Goal: Task Accomplishment & Management: Complete application form

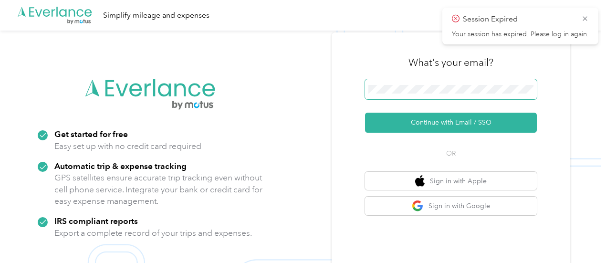
click at [431, 97] on span at bounding box center [451, 89] width 172 height 20
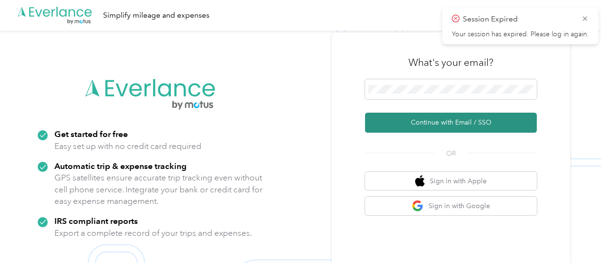
click at [443, 120] on button "Continue with Email / SSO" at bounding box center [451, 123] width 172 height 20
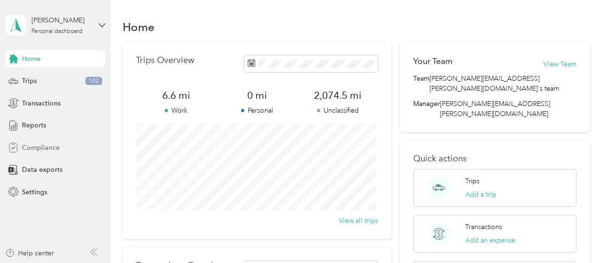
click at [41, 147] on span "Compliance" at bounding box center [41, 148] width 38 height 10
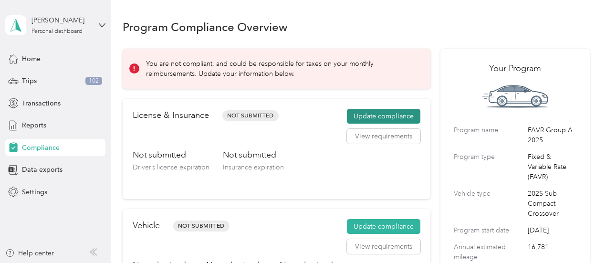
click at [387, 111] on button "Update compliance" at bounding box center [383, 116] width 73 height 15
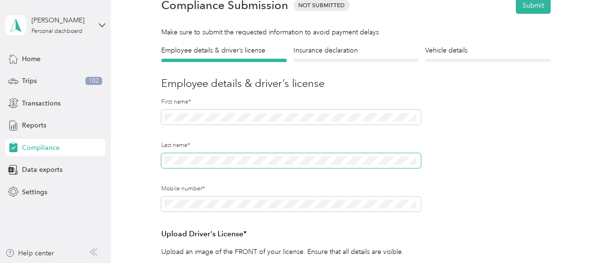
scroll to position [95, 0]
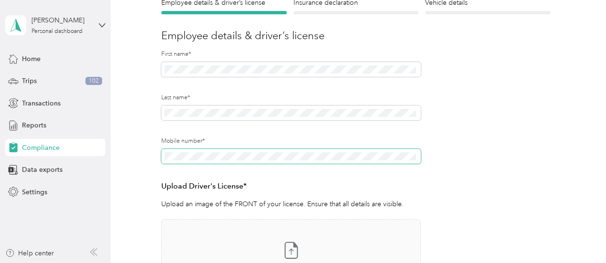
click at [121, 155] on div "Back Home Compliance overview Compliance submission Compliance Submission Not S…" at bounding box center [356, 179] width 490 height 549
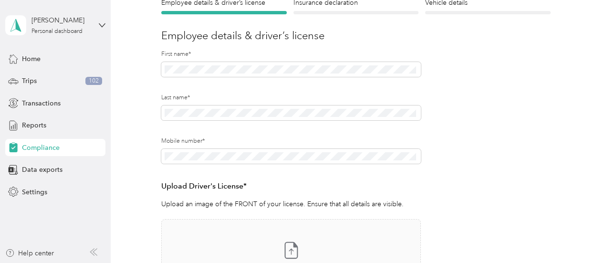
click at [459, 152] on form "Employee details & driver’s license License Insurance declaration Insurance Veh…" at bounding box center [355, 180] width 389 height 365
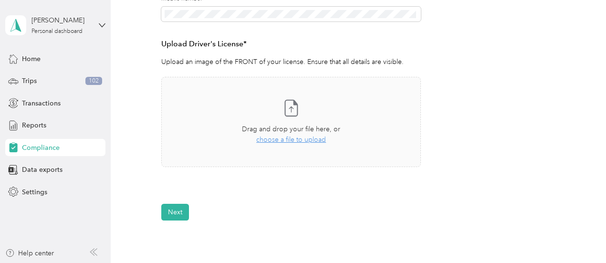
scroll to position [238, 0]
click at [299, 141] on span "choose a file to upload" at bounding box center [291, 139] width 70 height 8
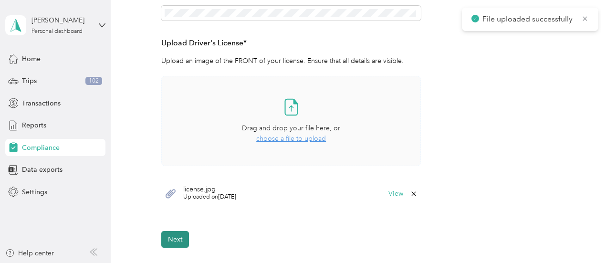
click at [174, 238] on button "Next" at bounding box center [175, 239] width 28 height 17
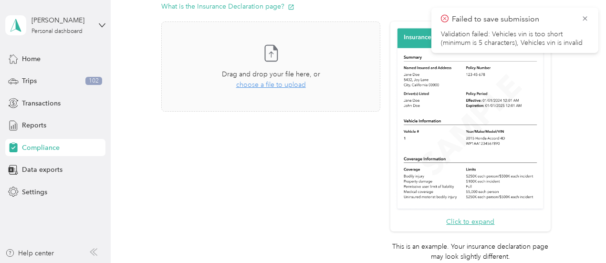
scroll to position [155, 0]
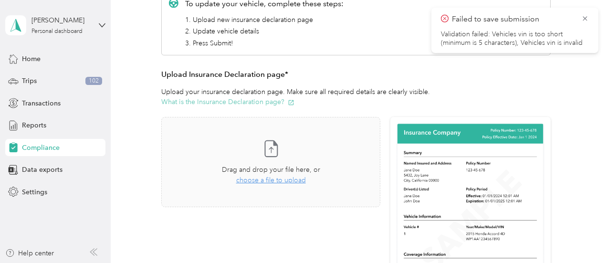
click at [242, 104] on button "What is the Insurance Declaration page?" at bounding box center [227, 102] width 133 height 10
click at [280, 182] on span "choose a file to upload" at bounding box center [271, 180] width 70 height 8
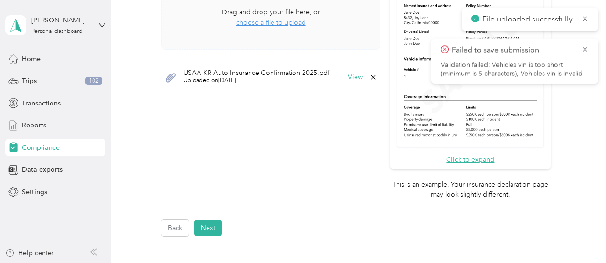
scroll to position [345, 0]
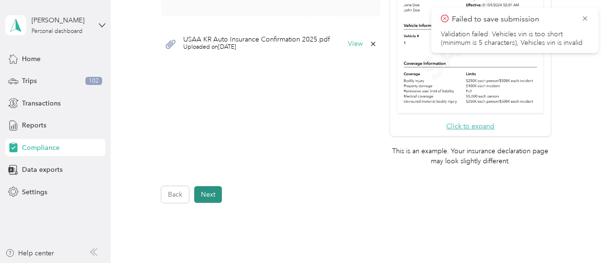
click at [218, 198] on button "Next" at bounding box center [208, 194] width 28 height 17
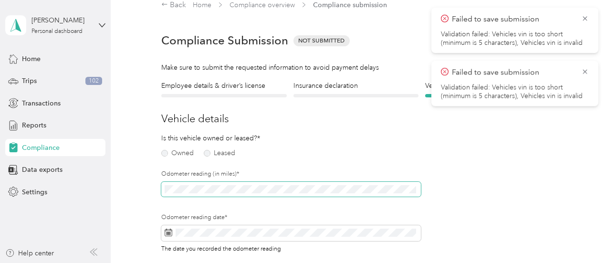
scroll to position [11, 0]
drag, startPoint x: 585, startPoint y: 69, endPoint x: 585, endPoint y: 47, distance: 21.9
click at [585, 68] on icon at bounding box center [585, 71] width 8 height 9
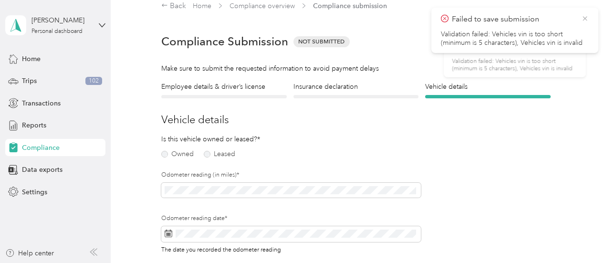
click at [582, 19] on icon at bounding box center [585, 18] width 8 height 9
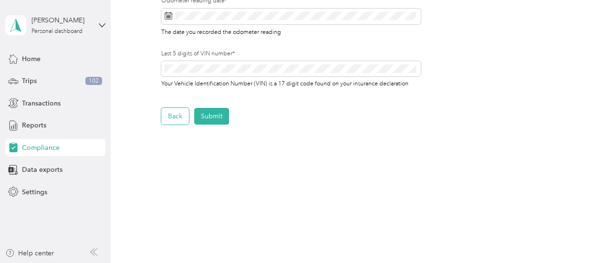
click at [170, 108] on button "Back" at bounding box center [175, 116] width 28 height 17
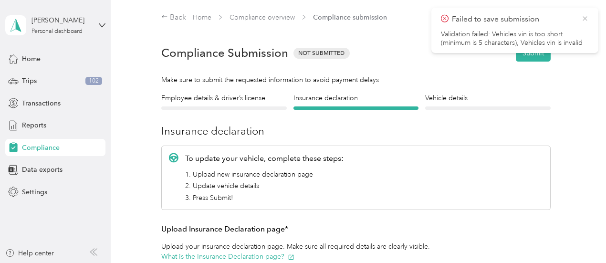
click at [587, 19] on icon at bounding box center [585, 18] width 8 height 9
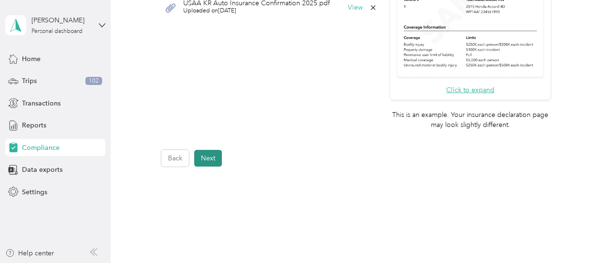
click at [203, 160] on button "Next" at bounding box center [208, 158] width 28 height 17
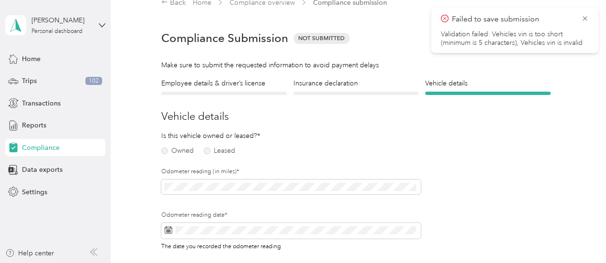
scroll to position [11, 0]
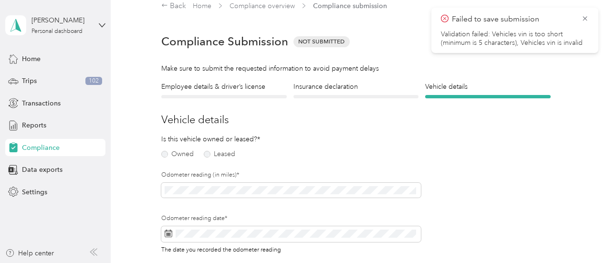
click at [590, 16] on div "Failed to save submission Validation failed: Vehicles vin is too short (minimum…" at bounding box center [514, 30] width 167 height 45
click at [585, 18] on icon at bounding box center [585, 18] width 8 height 9
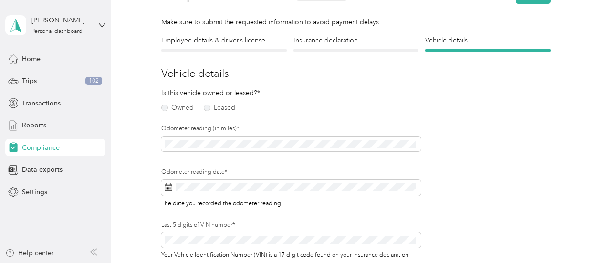
scroll to position [107, 0]
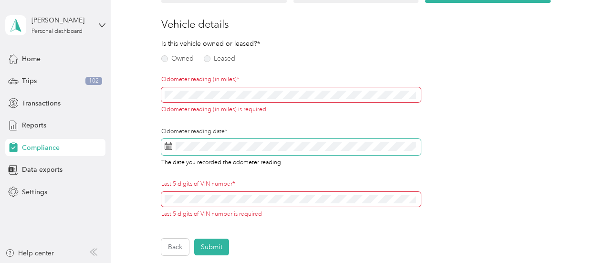
click at [164, 139] on span at bounding box center [290, 147] width 259 height 16
click at [167, 142] on span at bounding box center [290, 147] width 259 height 16
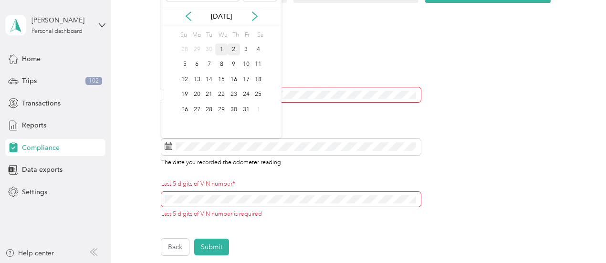
click at [220, 52] on div "1" at bounding box center [221, 49] width 12 height 12
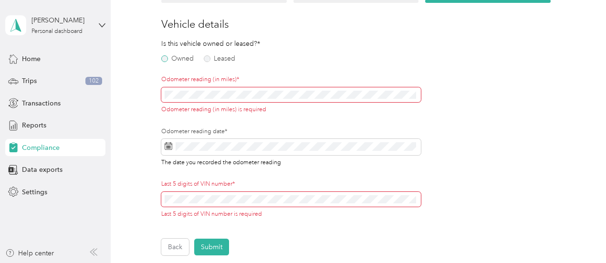
click at [178, 59] on label "Owned" at bounding box center [177, 58] width 32 height 7
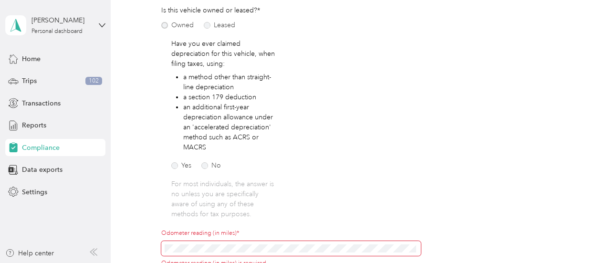
scroll to position [155, 0]
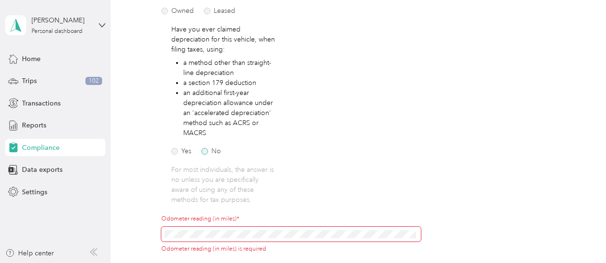
click at [213, 151] on label "No" at bounding box center [211, 151] width 20 height 7
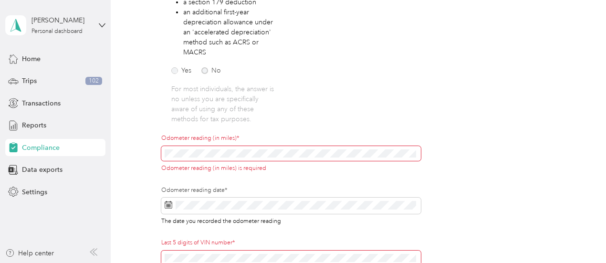
scroll to position [250, 0]
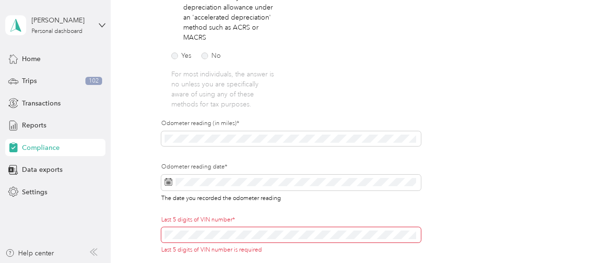
click at [476, 113] on form "Employee details & driver’s license License Insurance declaration Insurance Veh…" at bounding box center [355, 66] width 389 height 447
click at [276, 167] on label "Odometer reading date*" at bounding box center [290, 167] width 259 height 9
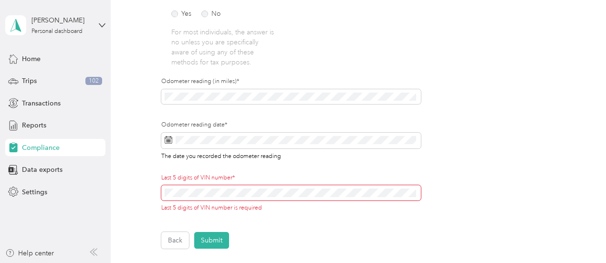
scroll to position [298, 0]
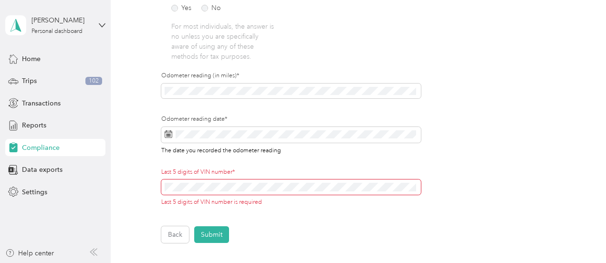
click at [238, 180] on span at bounding box center [290, 186] width 259 height 15
click at [236, 193] on span at bounding box center [290, 186] width 259 height 15
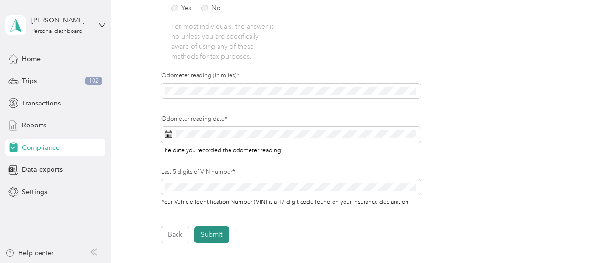
click at [219, 233] on button "Submit" at bounding box center [211, 234] width 35 height 17
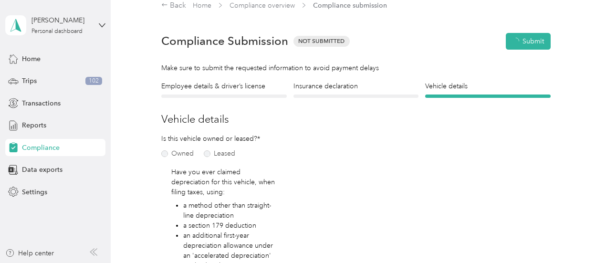
scroll to position [11, 0]
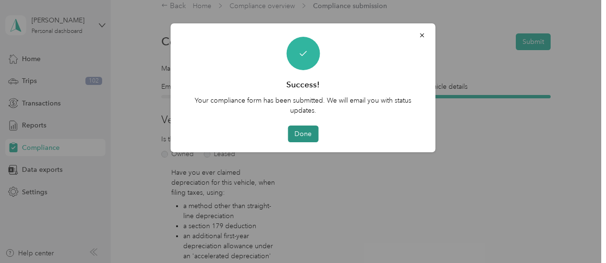
click at [311, 131] on button "Done" at bounding box center [303, 133] width 31 height 17
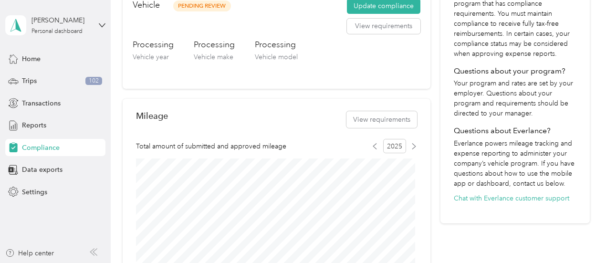
scroll to position [382, 0]
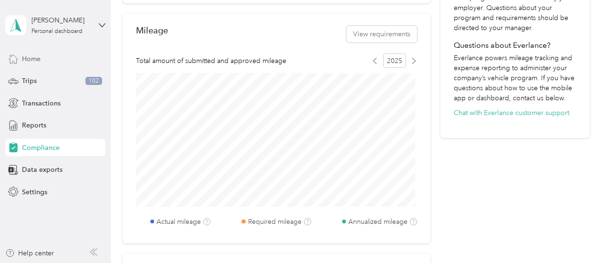
click at [41, 60] on span "Home" at bounding box center [31, 59] width 19 height 10
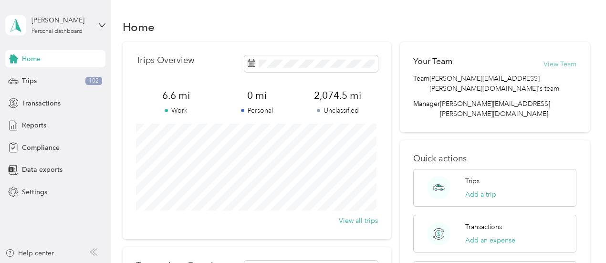
click at [558, 62] on button "View Team" at bounding box center [559, 64] width 33 height 10
